Goal: Task Accomplishment & Management: Manage account settings

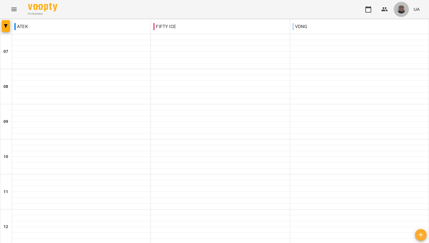
click at [404, 9] on img "button" at bounding box center [402, 9] width 8 height 8
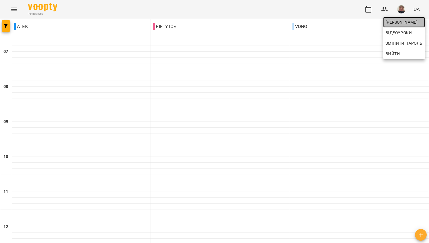
click at [401, 26] on link "[PERSON_NAME]" at bounding box center [405, 22] width 42 height 11
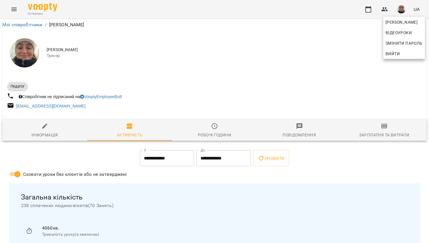
click at [221, 129] on div at bounding box center [214, 121] width 429 height 243
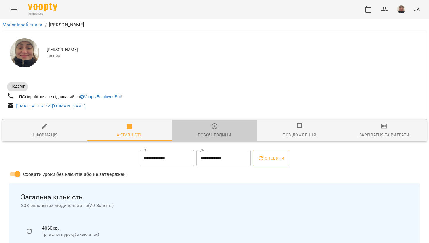
click at [218, 130] on span "Робочі години" at bounding box center [215, 131] width 78 height 16
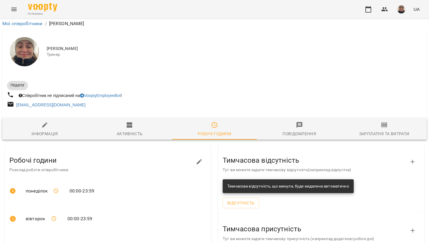
scroll to position [70, 0]
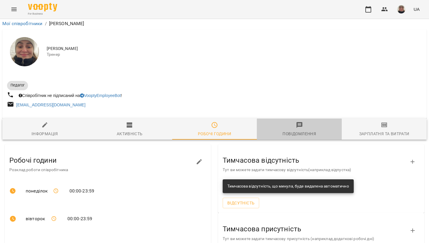
click at [303, 122] on icon "button" at bounding box center [299, 125] width 7 height 7
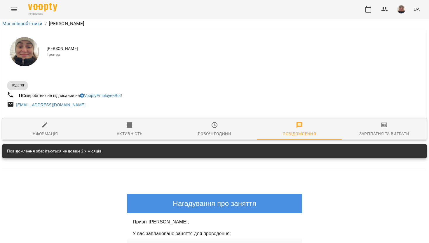
click at [370, 122] on span "Зарплатня та Витрати" at bounding box center [385, 130] width 78 height 16
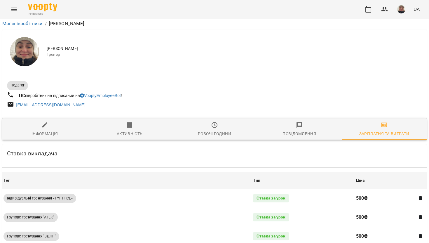
scroll to position [0, 0]
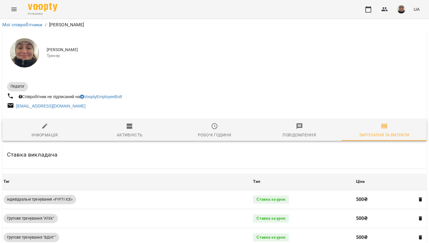
click at [46, 128] on icon "button" at bounding box center [44, 126] width 7 height 7
select select "**"
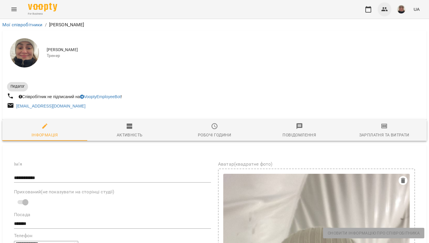
click at [385, 8] on icon "button" at bounding box center [385, 9] width 7 height 7
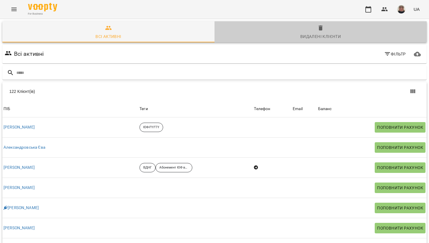
click at [306, 34] on div "Видалені клієнти" at bounding box center [321, 36] width 41 height 7
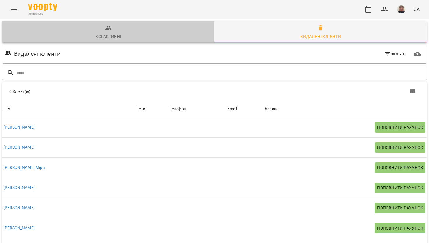
click at [118, 34] on div "Всі активні" at bounding box center [109, 36] width 26 height 7
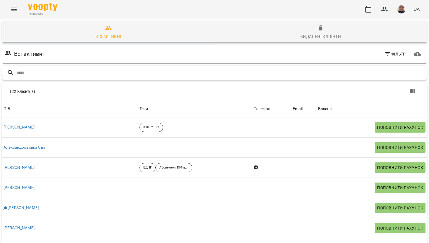
click at [127, 71] on input "text" at bounding box center [220, 73] width 408 height 10
type input "*"
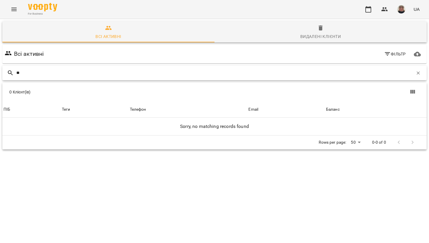
type input "*"
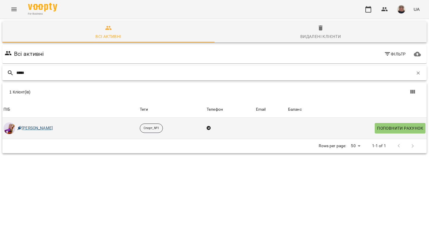
type input "*****"
click at [27, 125] on link "[PERSON_NAME]" at bounding box center [35, 128] width 35 height 6
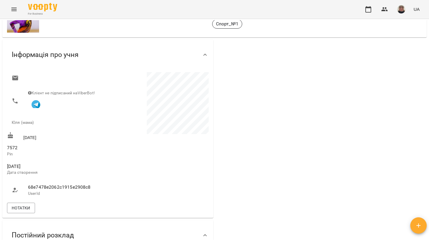
scroll to position [37, 0]
